Goal: Navigation & Orientation: Understand site structure

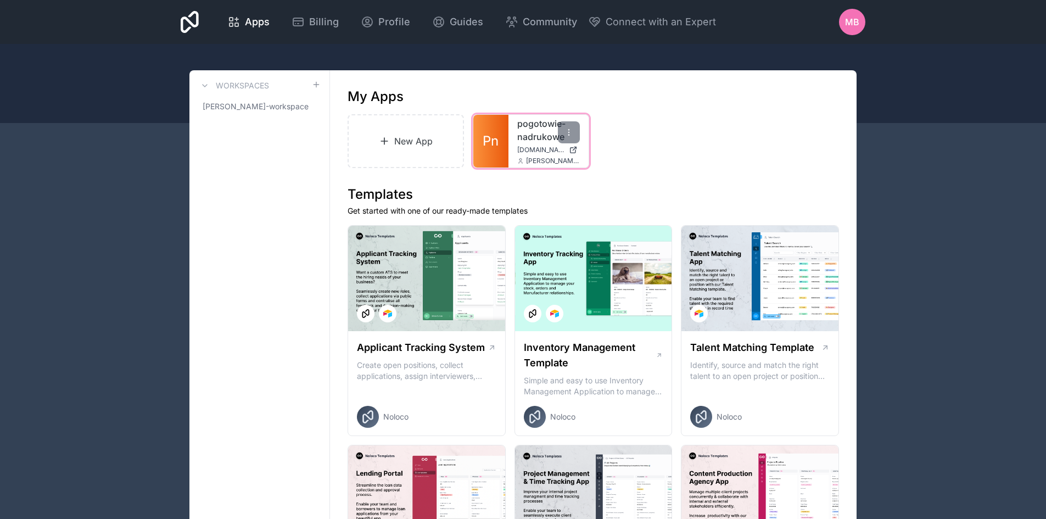
click at [522, 130] on link "pogotowie-nadrukowe" at bounding box center [548, 130] width 63 height 26
